Goal: Transaction & Acquisition: Book appointment/travel/reservation

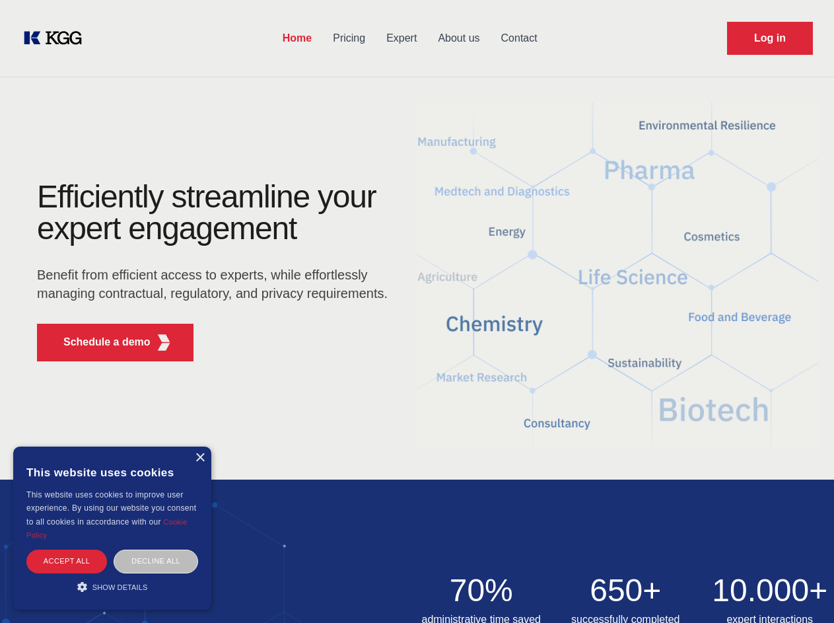
click at [417, 311] on div "Efficiently streamline your expert engagement Benefit from efficient access to …" at bounding box center [216, 276] width 401 height 191
click at [99, 342] on p "Schedule a demo" at bounding box center [106, 342] width 87 height 16
click at [199, 458] on div "× This website uses cookies This website uses cookies to improve user experienc…" at bounding box center [112, 527] width 198 height 163
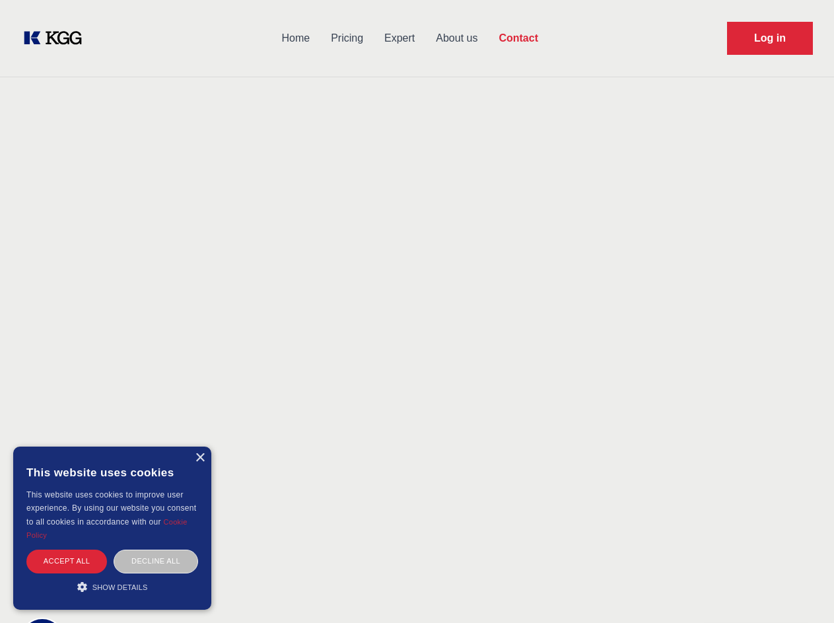
click at [67, 561] on div "Accept all" at bounding box center [66, 560] width 81 height 23
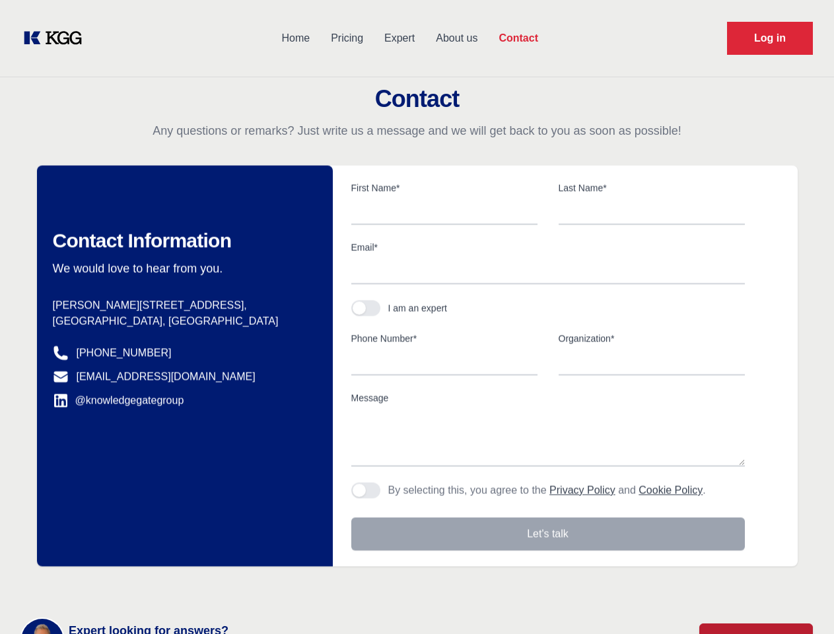
click at [156, 561] on div "Contact Information We would love to hear from you. Postal address [PERSON_NAME…" at bounding box center [185, 366] width 296 height 401
click at [112, 586] on main "Contact Any questions or remarks? Just write us a message and we will get back …" at bounding box center [417, 343] width 834 height 687
